Goal: Navigation & Orientation: Find specific page/section

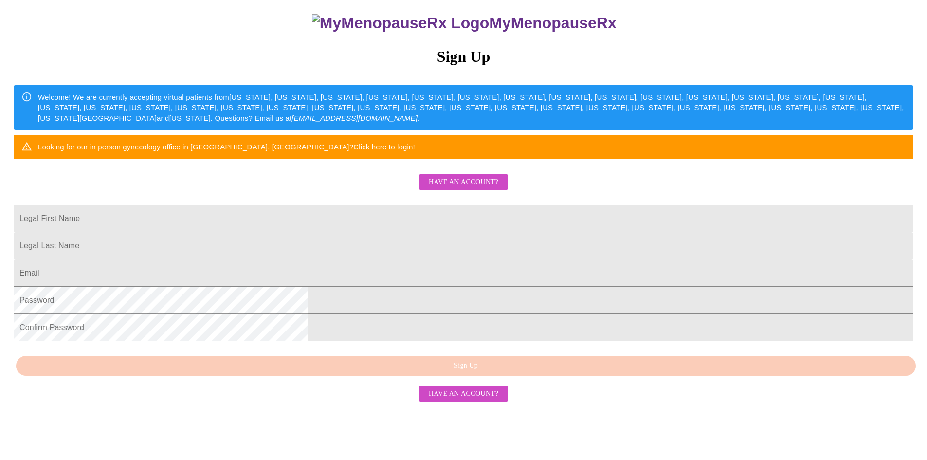
click at [468, 188] on span "Have an account?" at bounding box center [464, 182] width 70 height 12
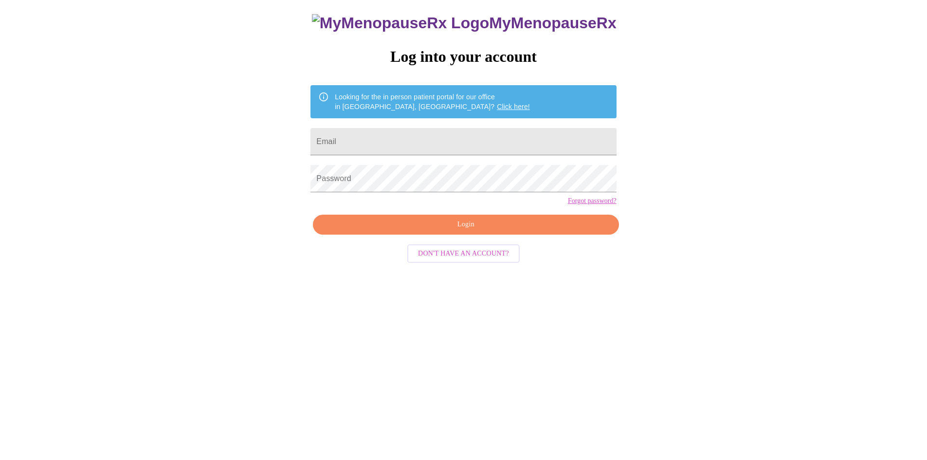
scroll to position [10, 0]
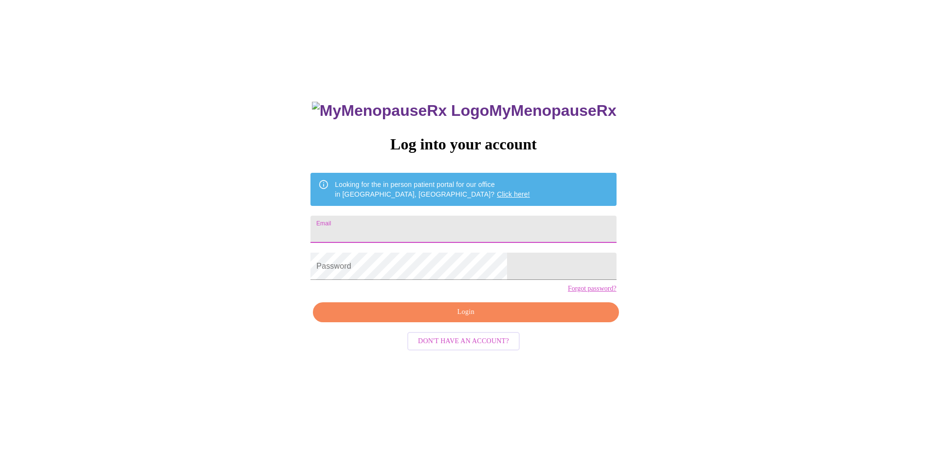
click at [397, 220] on input "Email" at bounding box center [462, 228] width 305 height 27
type input "[EMAIL_ADDRESS][DOMAIN_NAME]"
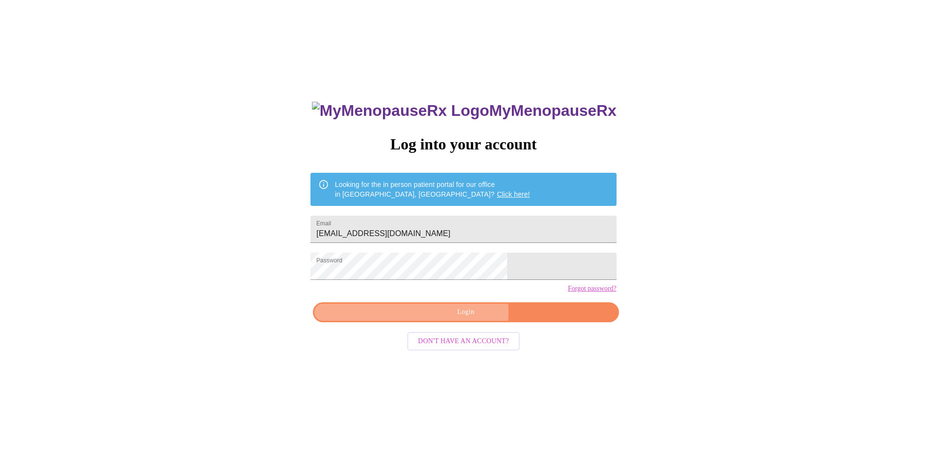
click at [461, 318] on span "Login" at bounding box center [465, 312] width 283 height 12
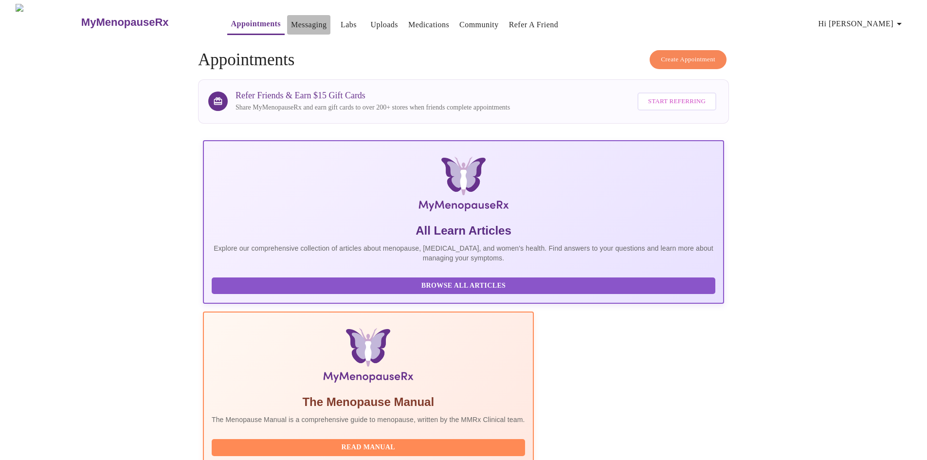
click at [291, 19] on link "Messaging" at bounding box center [309, 25] width 36 height 14
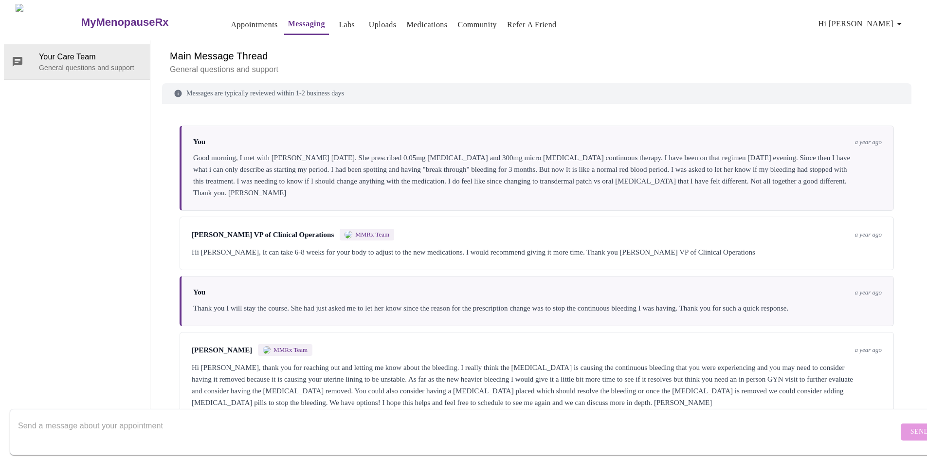
click at [892, 19] on span "Hi [PERSON_NAME]" at bounding box center [861, 24] width 87 height 14
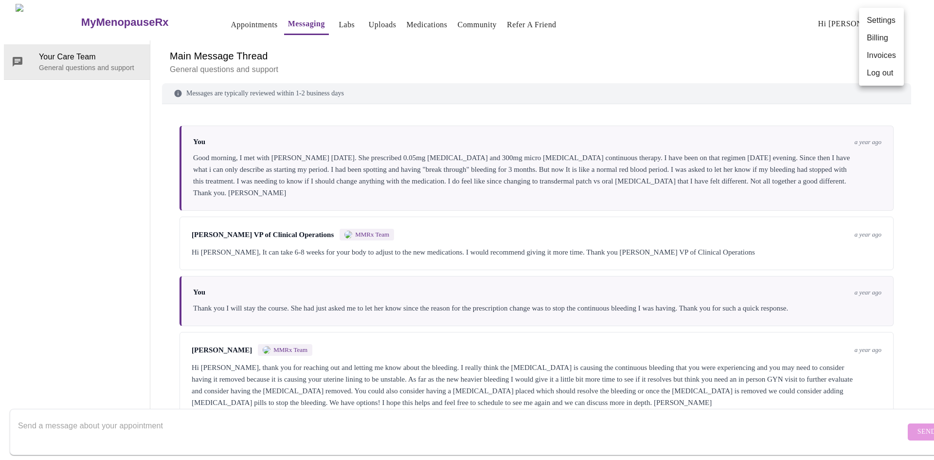
click at [325, 20] on div at bounding box center [467, 230] width 934 height 460
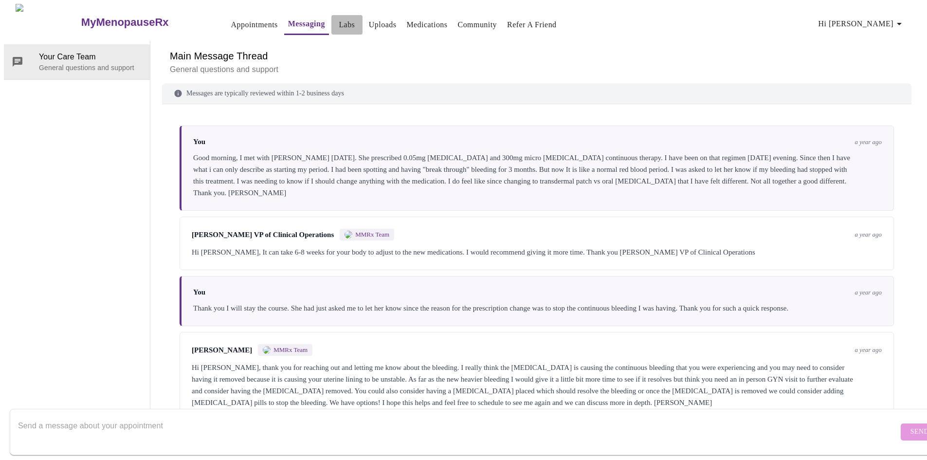
click at [339, 20] on link "Labs" at bounding box center [347, 25] width 16 height 14
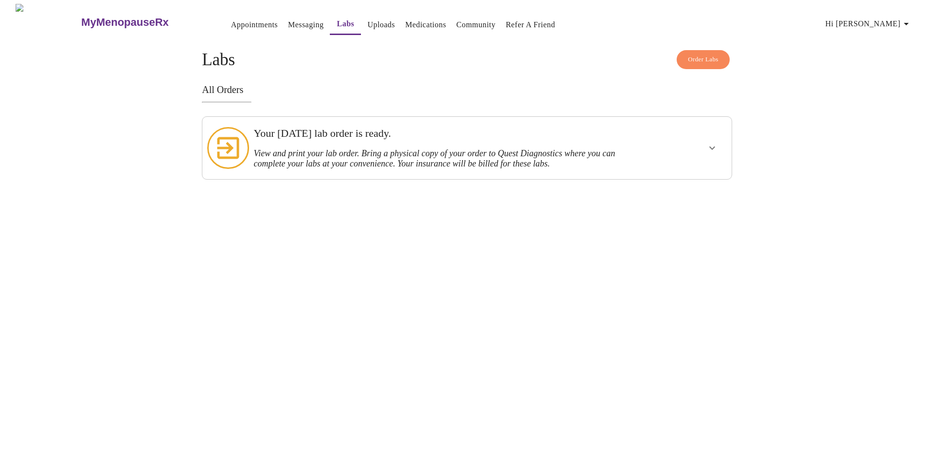
click at [708, 142] on icon "show more" at bounding box center [712, 148] width 12 height 12
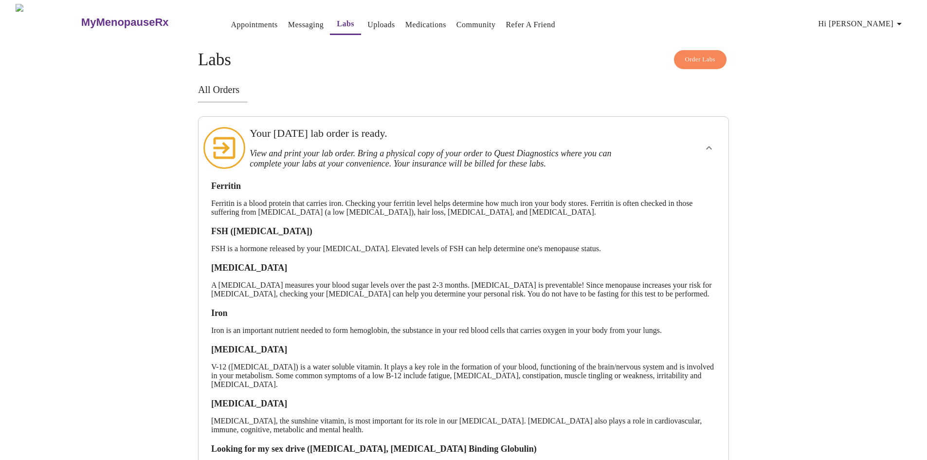
click at [405, 18] on link "Medications" at bounding box center [425, 25] width 41 height 14
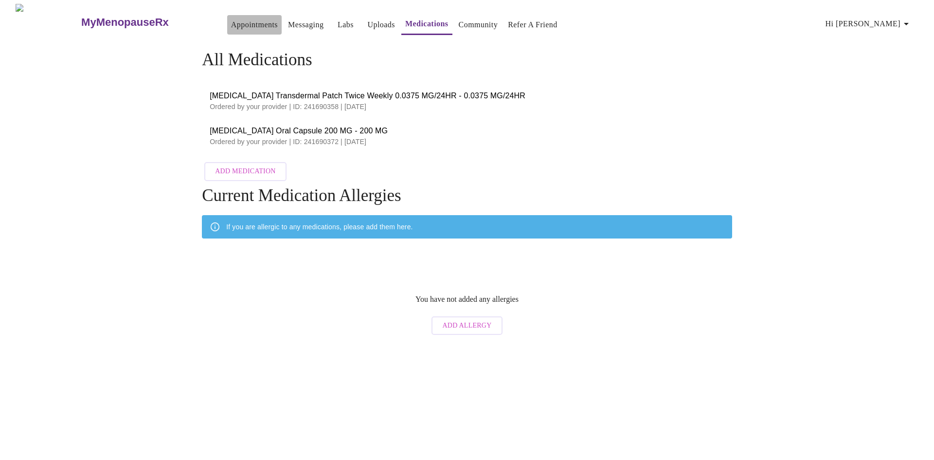
click at [231, 18] on link "Appointments" at bounding box center [254, 25] width 47 height 14
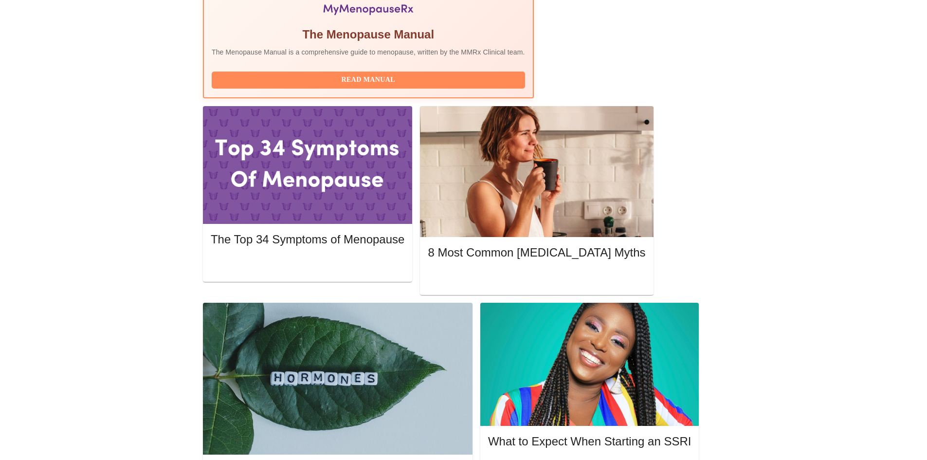
scroll to position [392, 0]
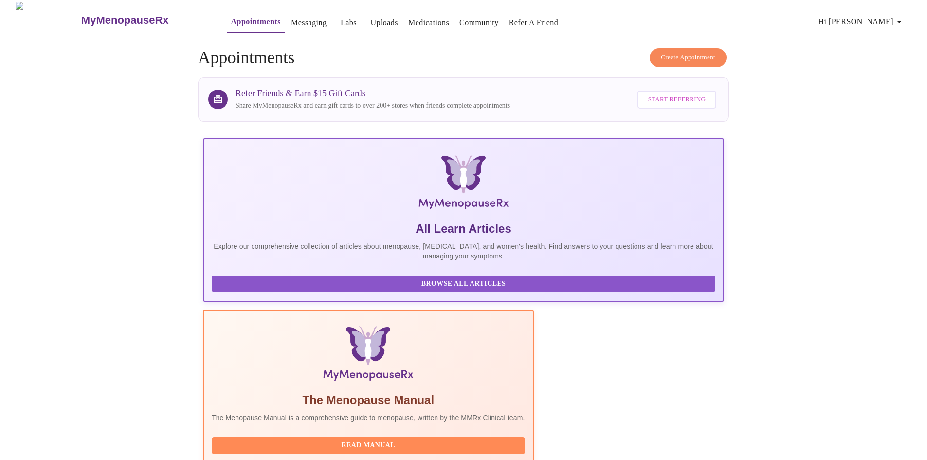
scroll to position [0, 0]
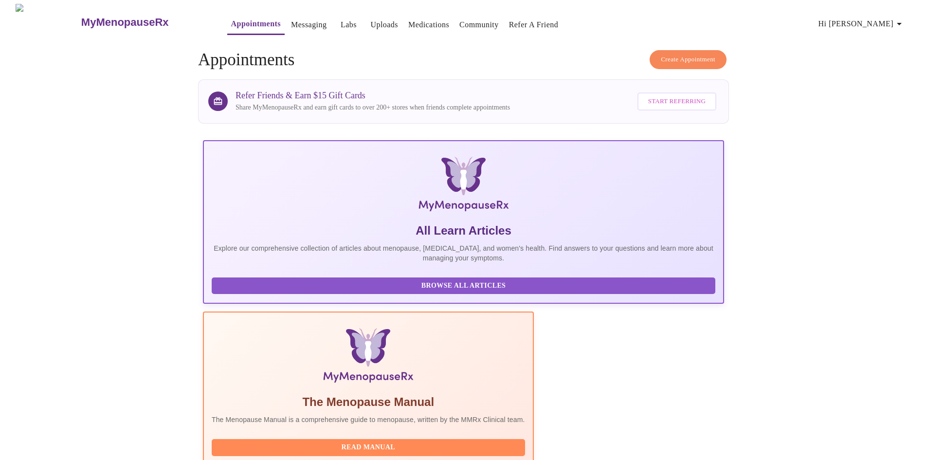
click at [459, 21] on link "Community" at bounding box center [478, 25] width 39 height 14
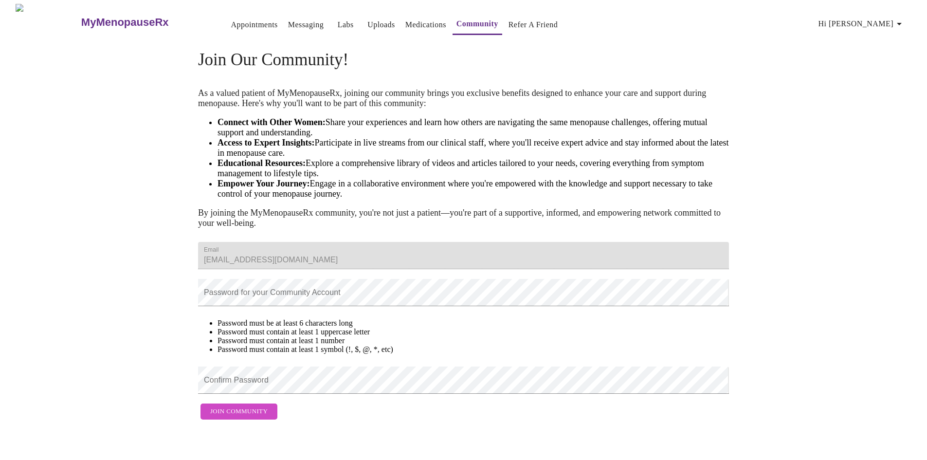
click at [884, 17] on span "Hi [PERSON_NAME]" at bounding box center [861, 24] width 87 height 14
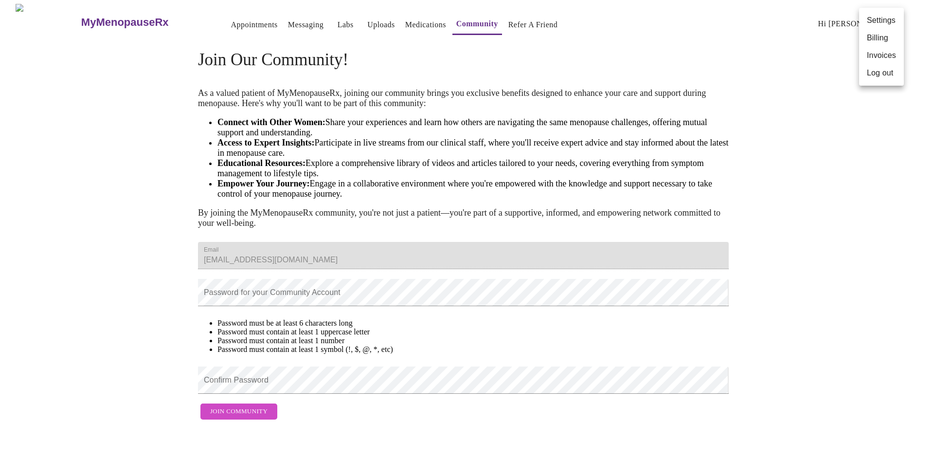
click at [876, 18] on li "Settings" at bounding box center [881, 21] width 45 height 18
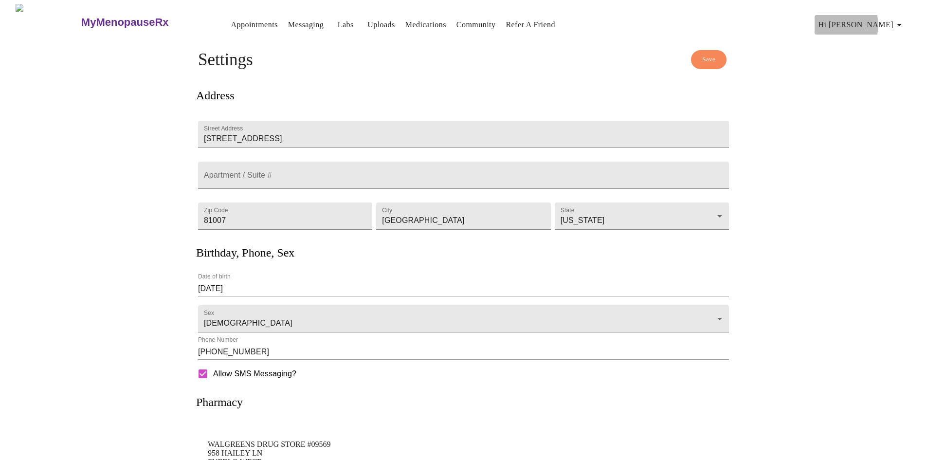
click at [872, 21] on span "Hi [PERSON_NAME]" at bounding box center [861, 25] width 87 height 14
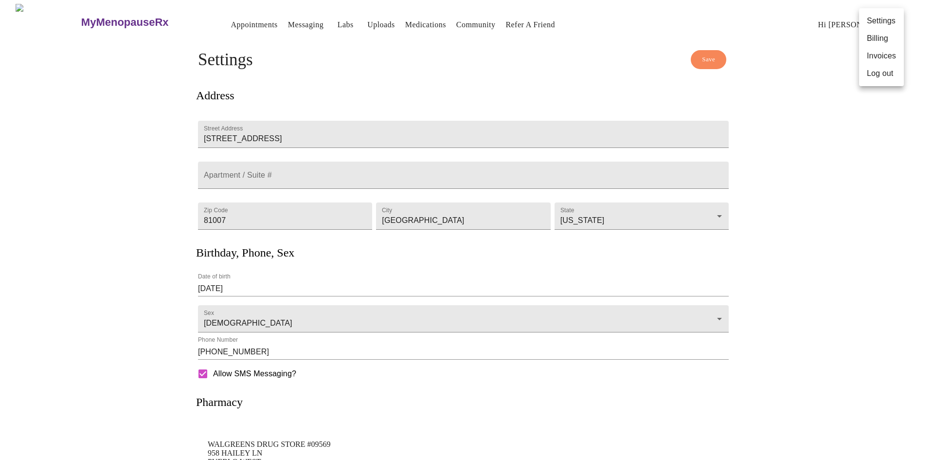
click at [876, 54] on li "Invoices" at bounding box center [881, 56] width 45 height 18
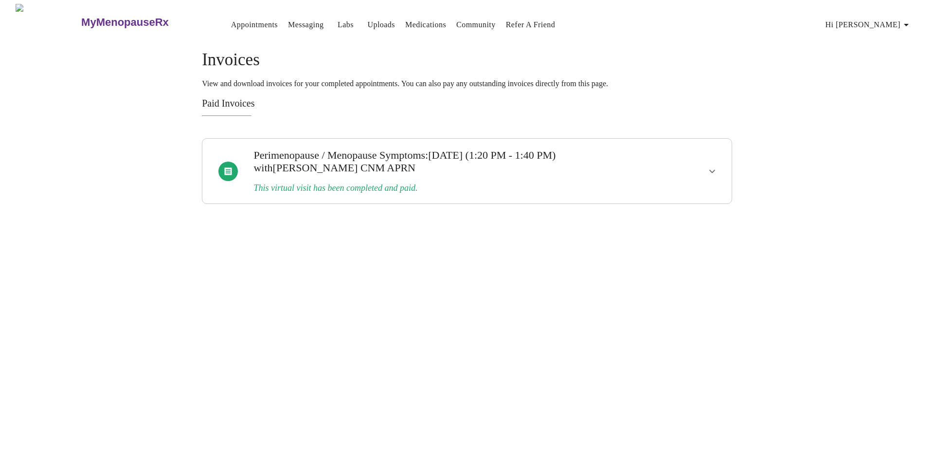
click at [707, 165] on icon "show more" at bounding box center [712, 171] width 12 height 12
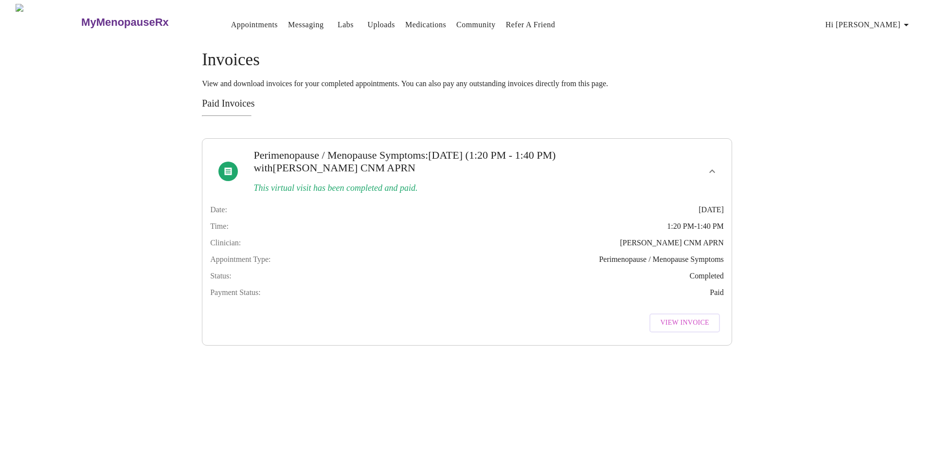
click at [681, 329] on span "View Invoice" at bounding box center [684, 323] width 49 height 12
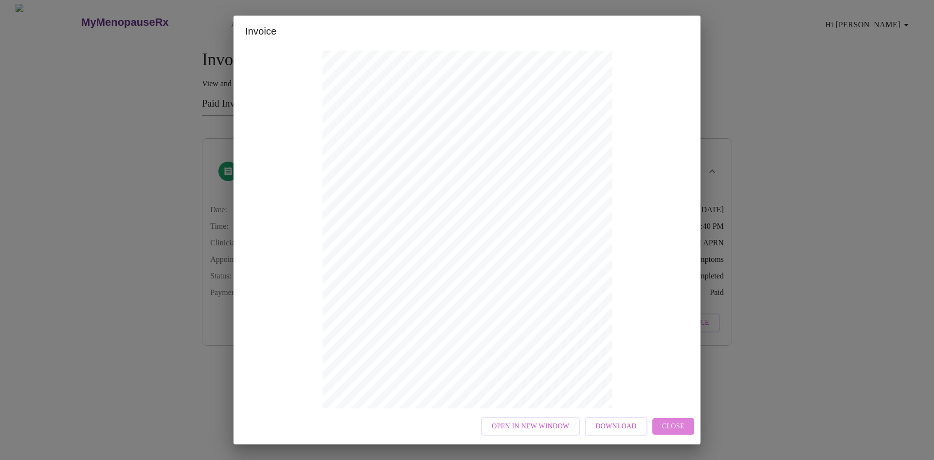
click at [667, 424] on span "Close" at bounding box center [673, 426] width 22 height 12
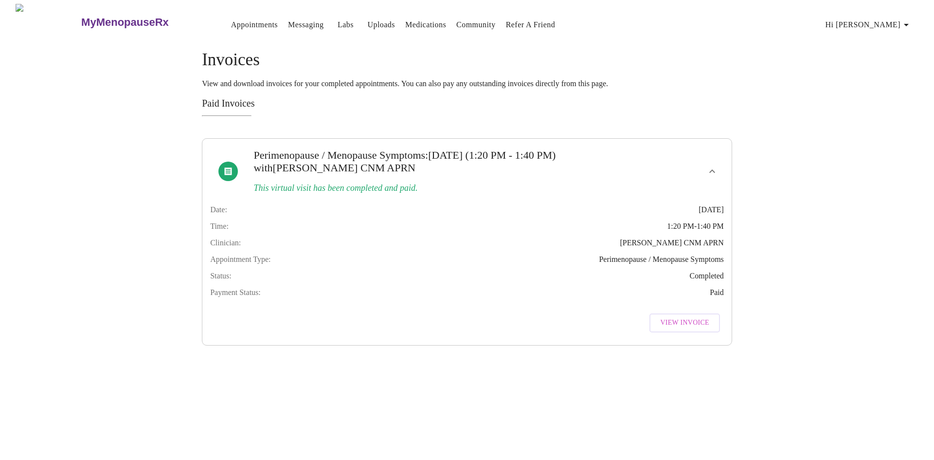
click at [81, 17] on h3 "MyMenopauseRx" at bounding box center [125, 22] width 88 height 13
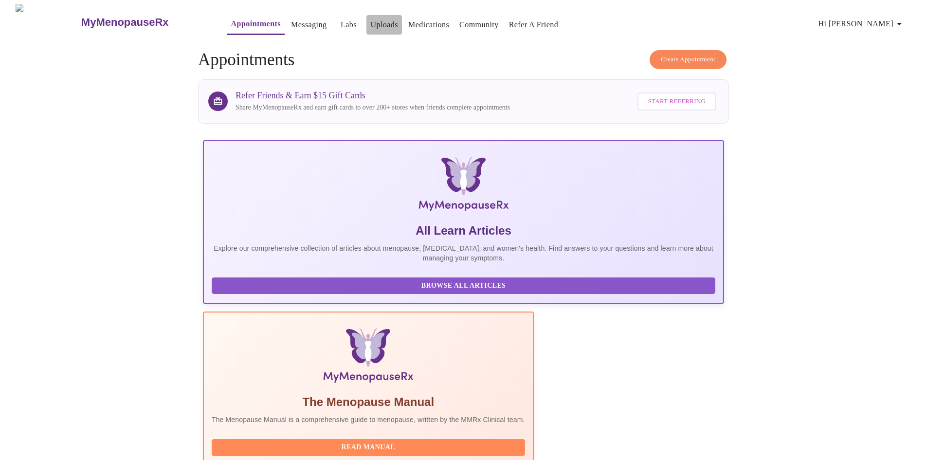
click at [370, 18] on link "Uploads" at bounding box center [384, 25] width 28 height 14
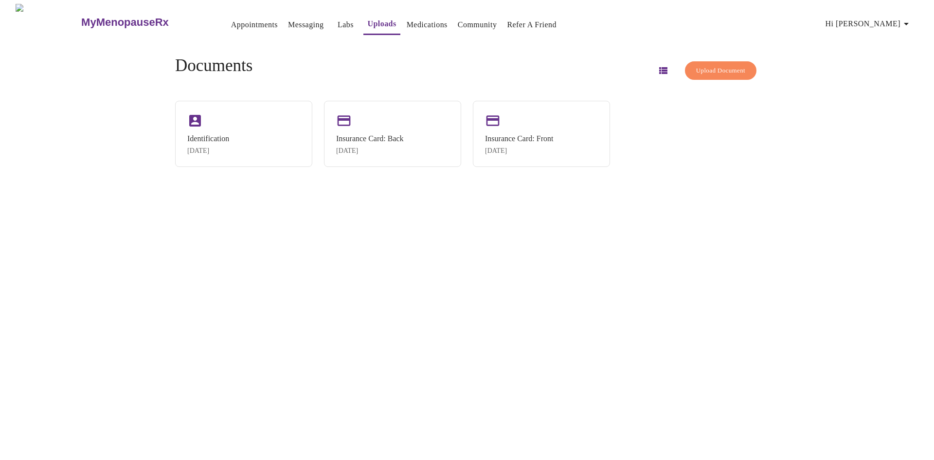
click at [42, 19] on img at bounding box center [48, 22] width 65 height 36
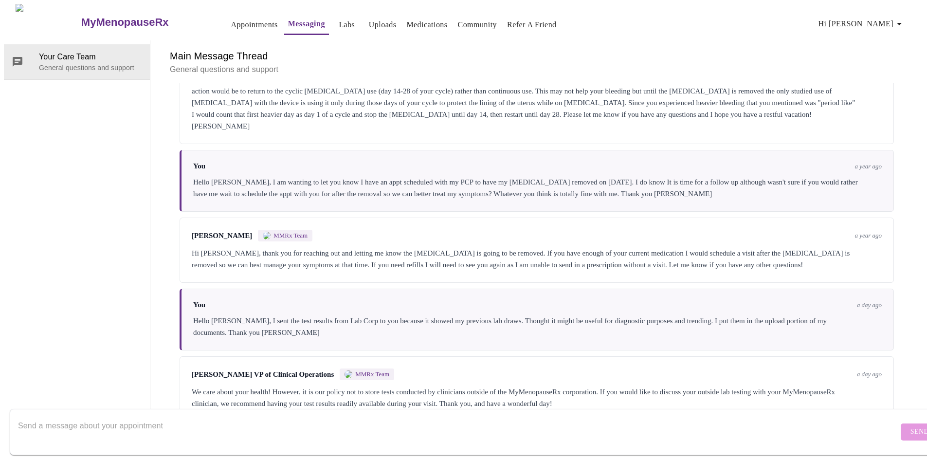
scroll to position [485, 0]
